Goal: Transaction & Acquisition: Purchase product/service

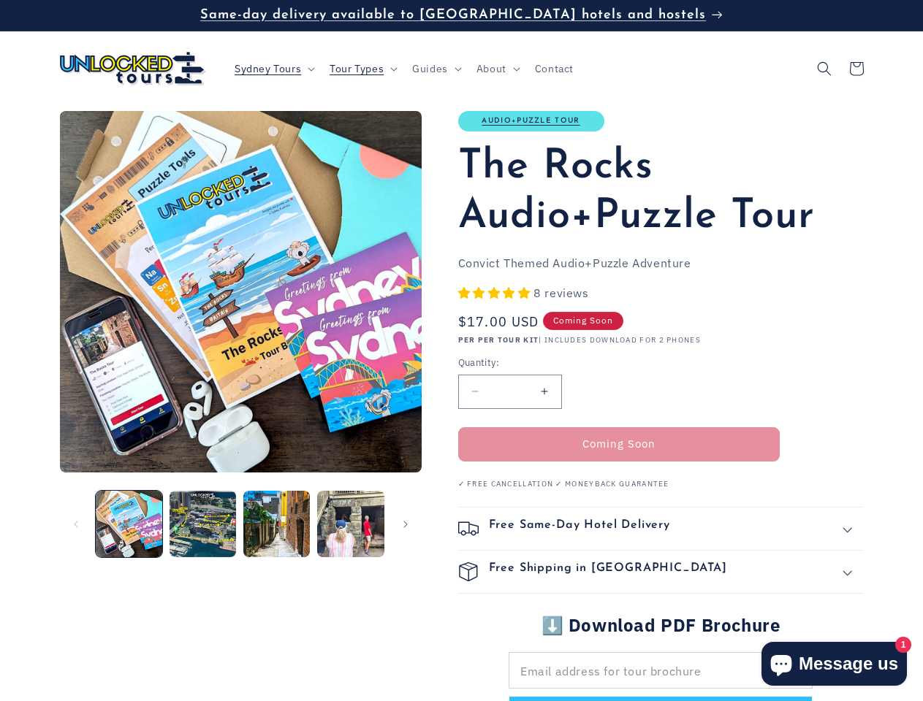
click at [273, 69] on span "Sydney Tours" at bounding box center [267, 68] width 66 height 13
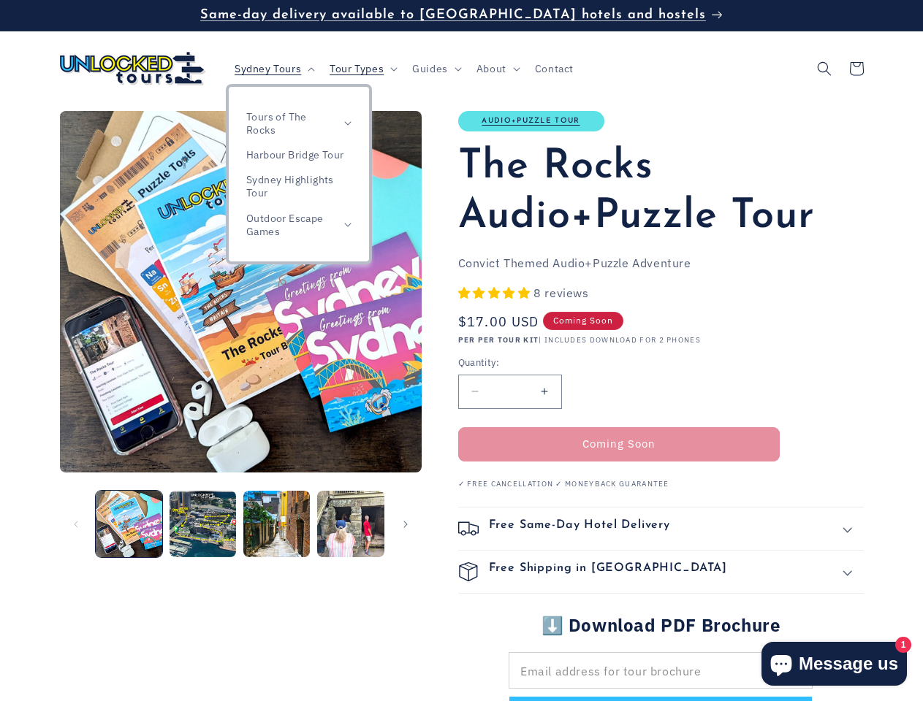
click at [362, 69] on span "Tour Types" at bounding box center [356, 68] width 54 height 13
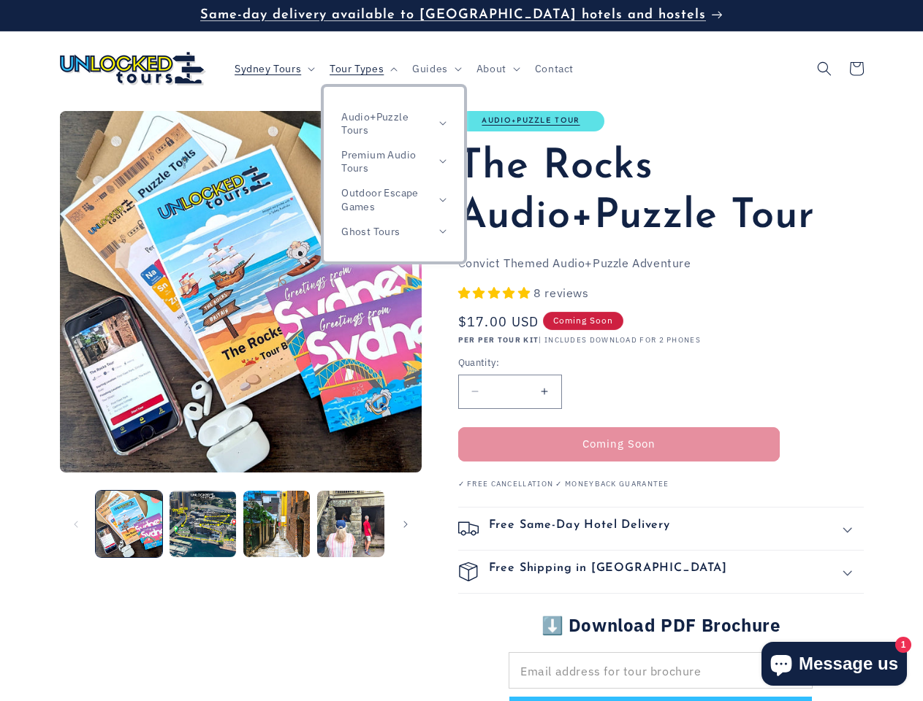
click at [436, 69] on span "Guides" at bounding box center [430, 68] width 36 height 13
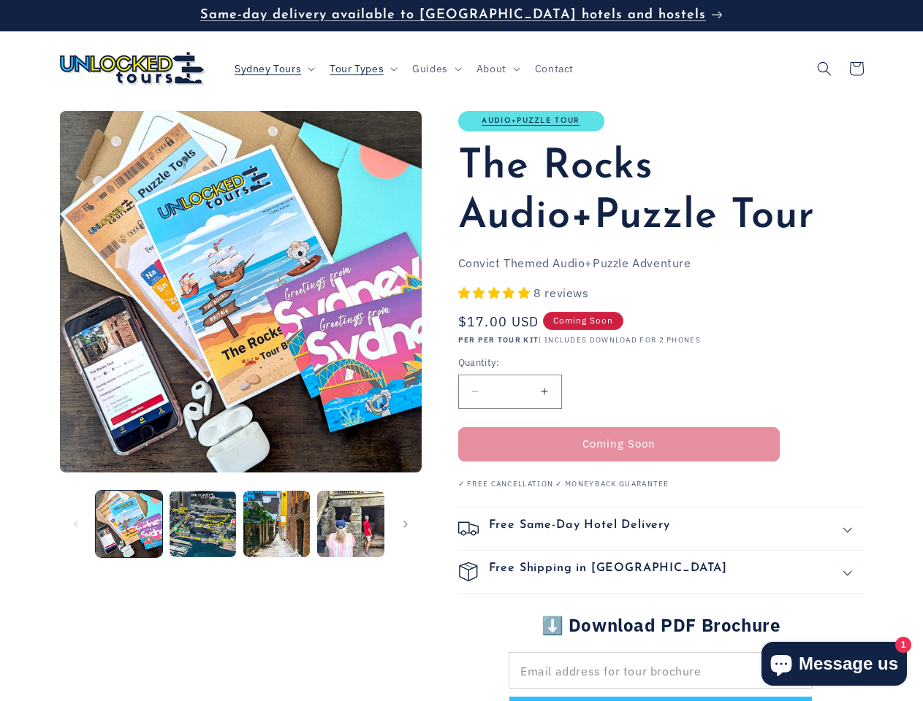
click at [497, 69] on span "About" at bounding box center [491, 68] width 30 height 13
click at [824, 69] on icon "Search" at bounding box center [824, 68] width 15 height 15
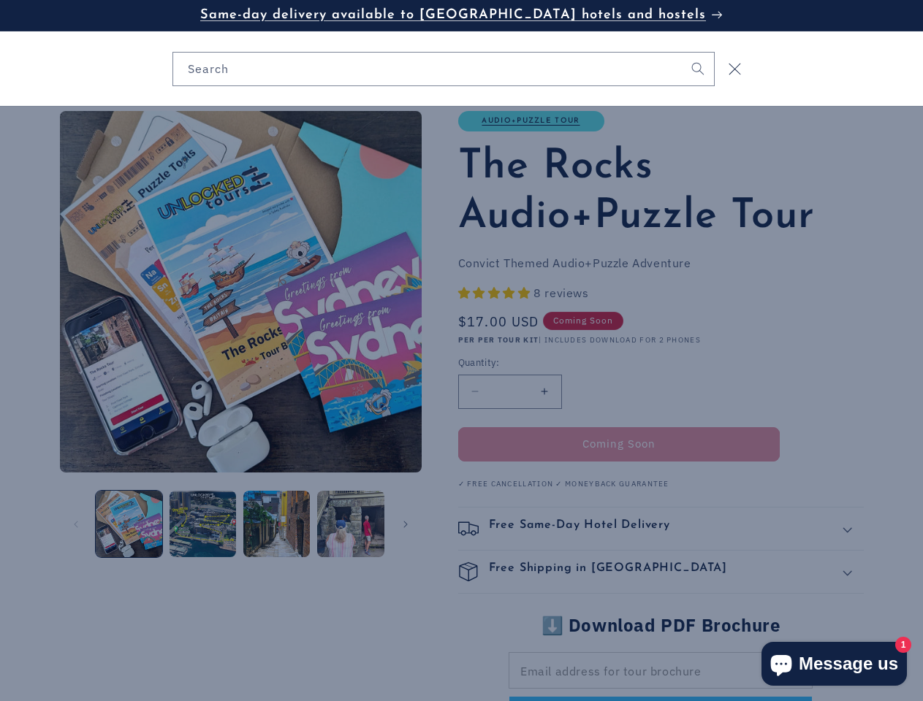
click at [825, 85] on div "Search" at bounding box center [461, 68] width 923 height 75
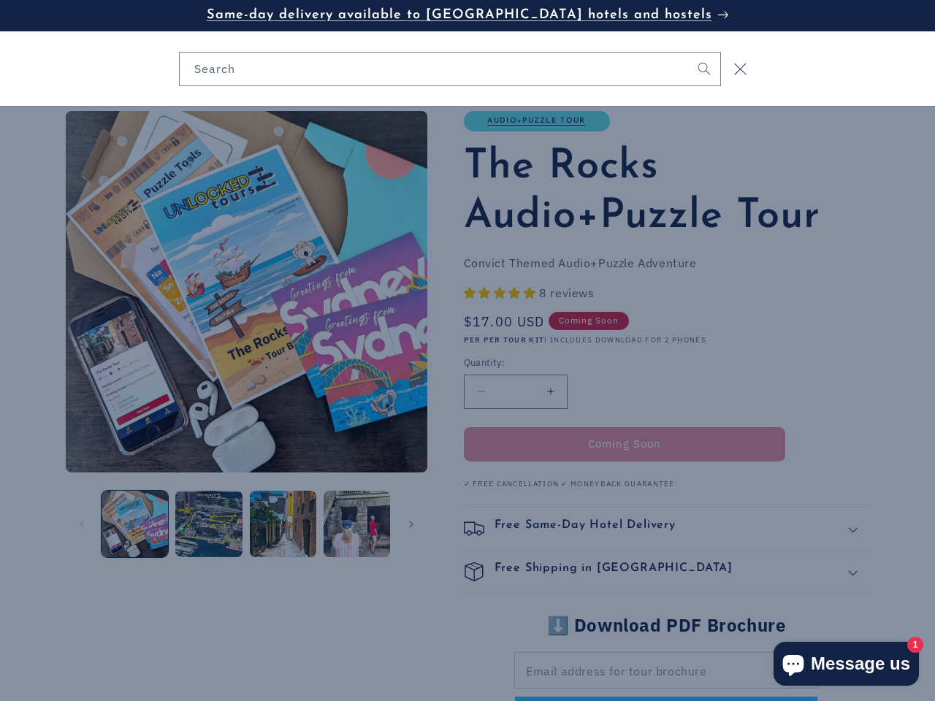
click at [0, 69] on div "Search" at bounding box center [0, 69] width 0 height 0
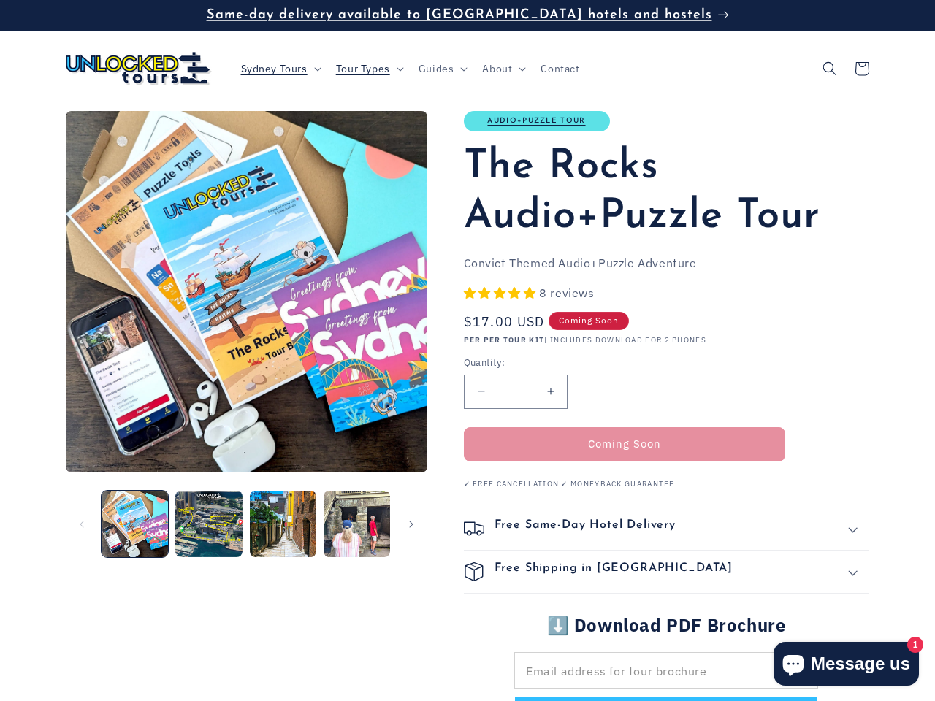
click at [129, 524] on button "Load image 1 in gallery view" at bounding box center [135, 524] width 66 height 66
click at [202, 524] on button "Load image 2 in gallery view" at bounding box center [208, 524] width 66 height 66
